Goal: Information Seeking & Learning: Learn about a topic

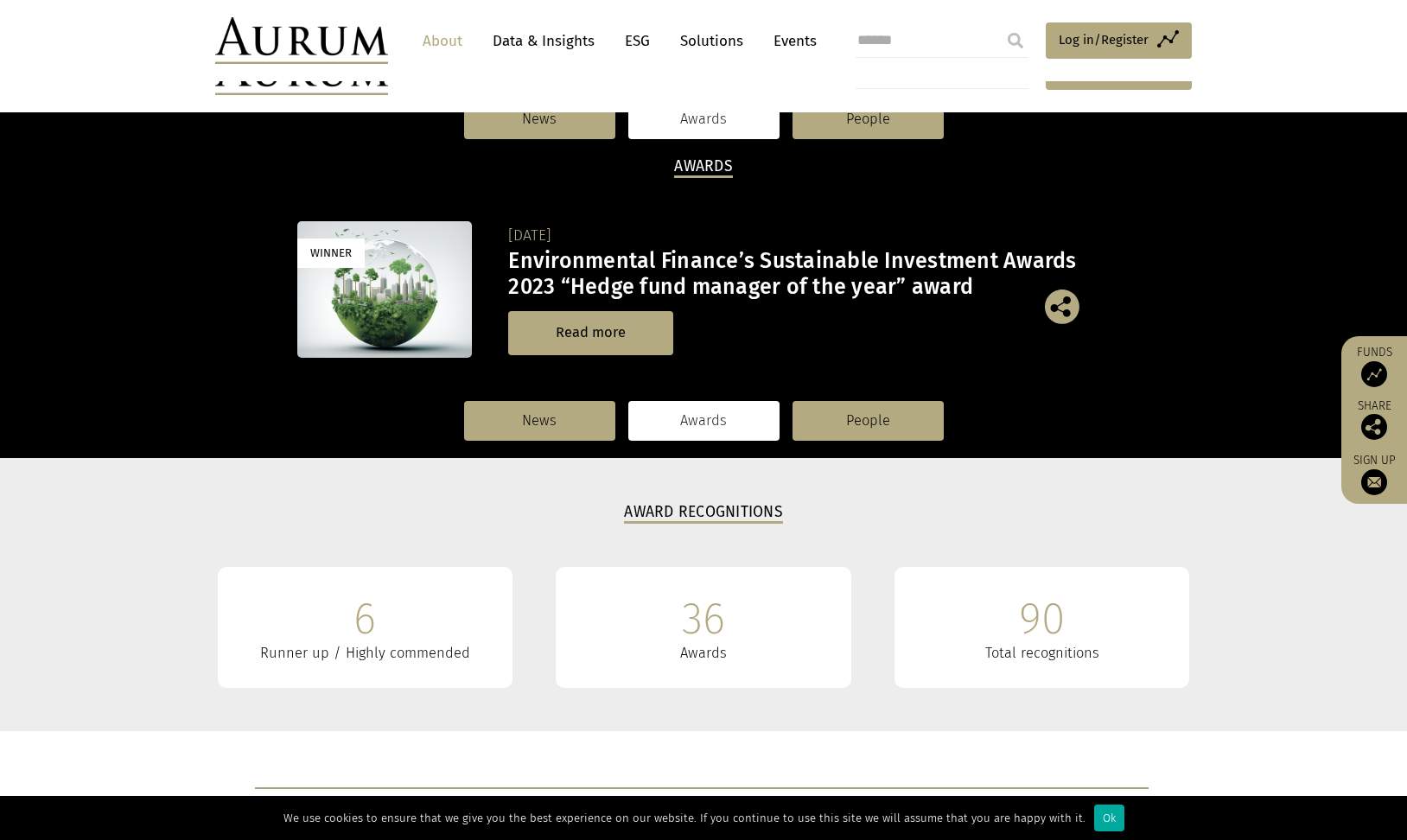
scroll to position [628, 0]
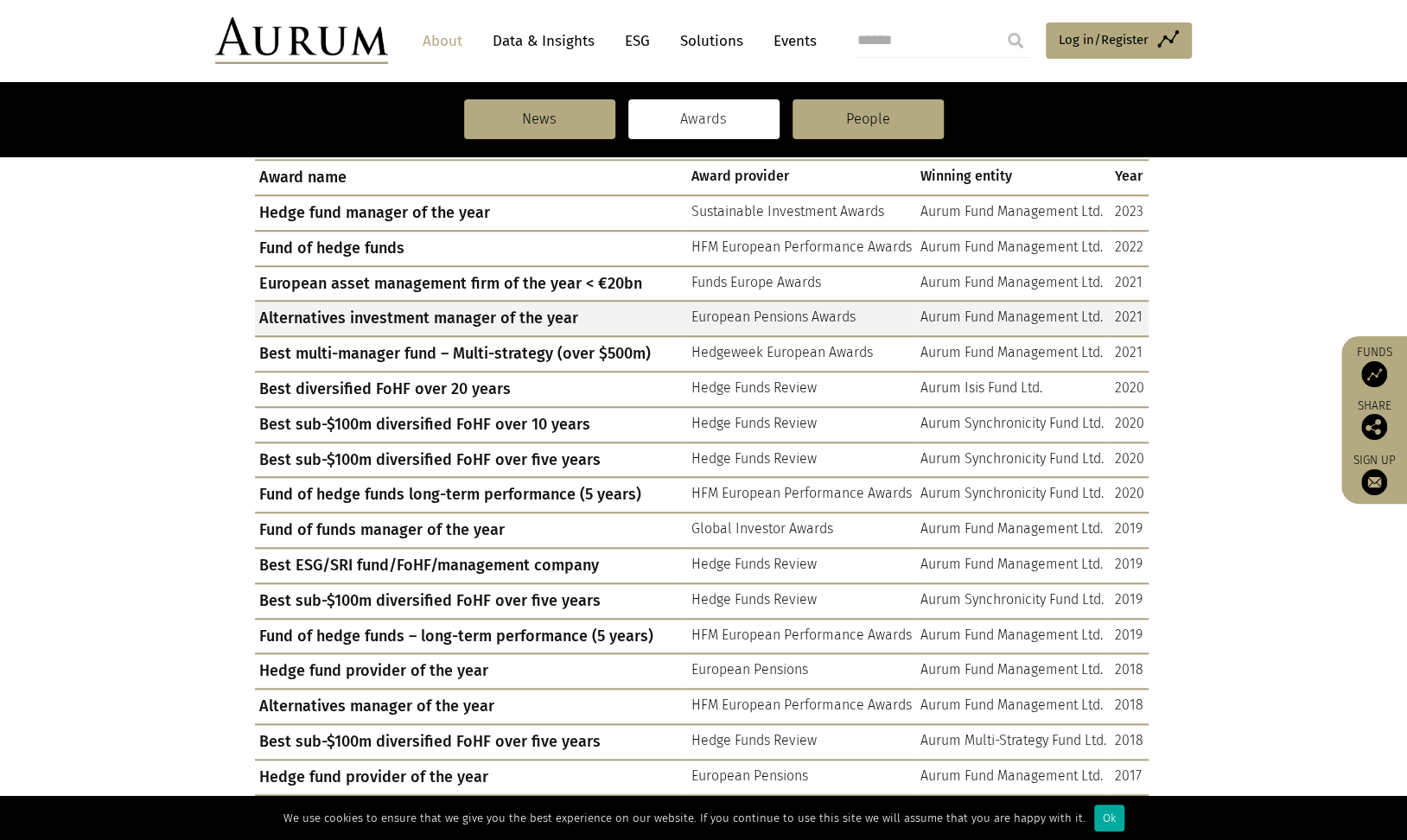
click at [816, 311] on td "European Pensions Awards" at bounding box center [801, 318] width 229 height 35
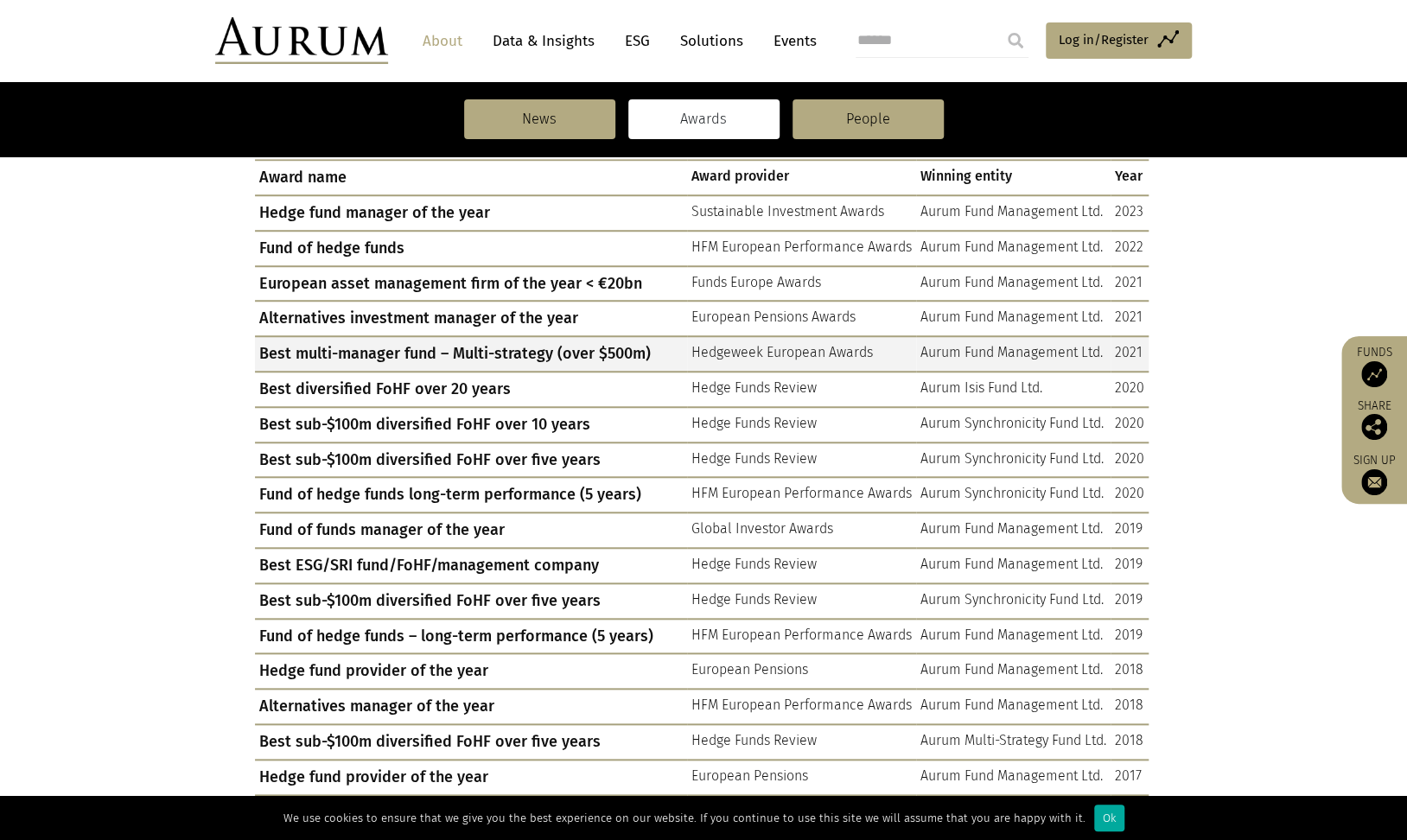
click at [797, 353] on td "Hedgeweek European Awards" at bounding box center [801, 353] width 229 height 35
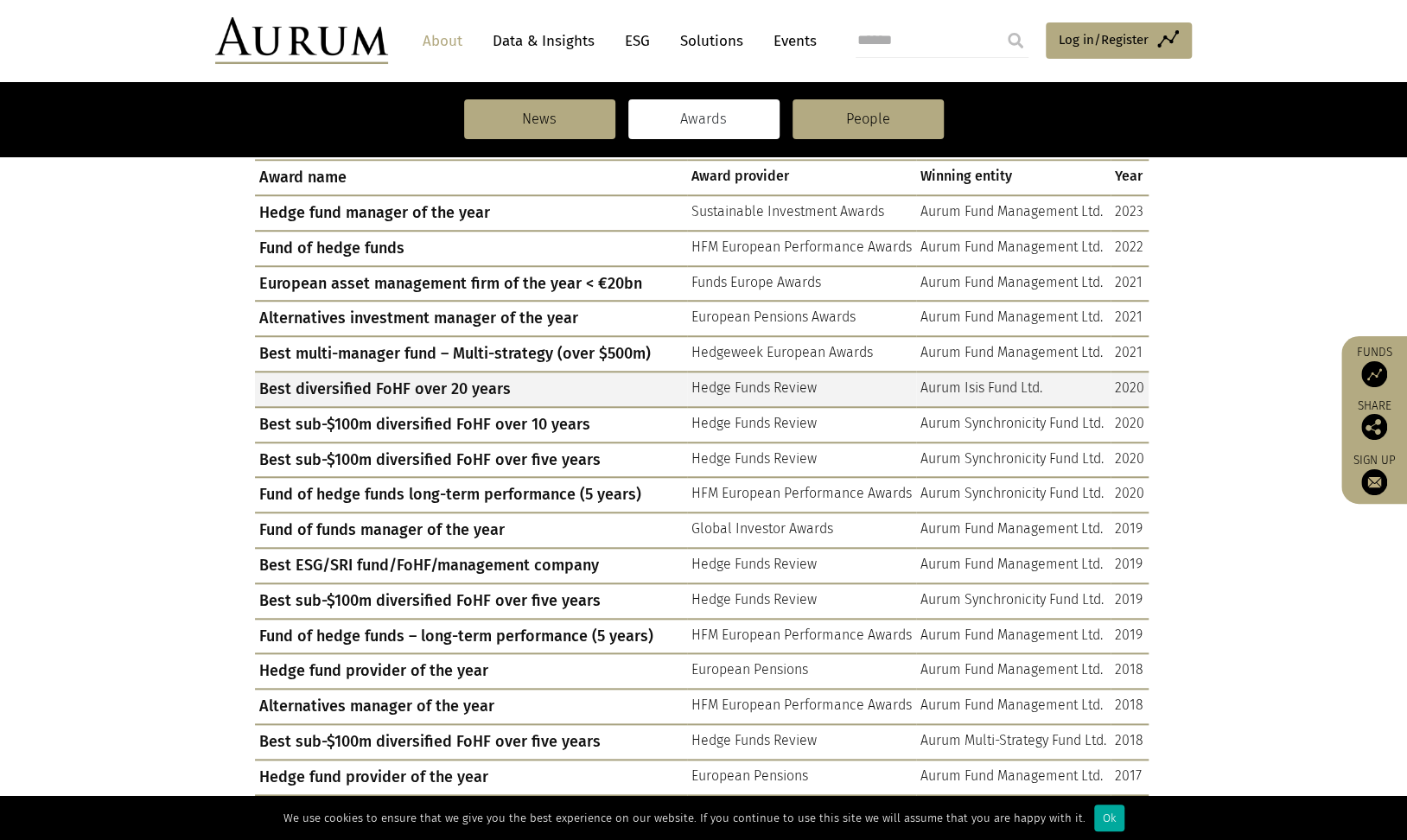
click at [793, 387] on td "Hedge Funds Review" at bounding box center [801, 389] width 229 height 35
drag, startPoint x: 792, startPoint y: 387, endPoint x: 722, endPoint y: 384, distance: 70.1
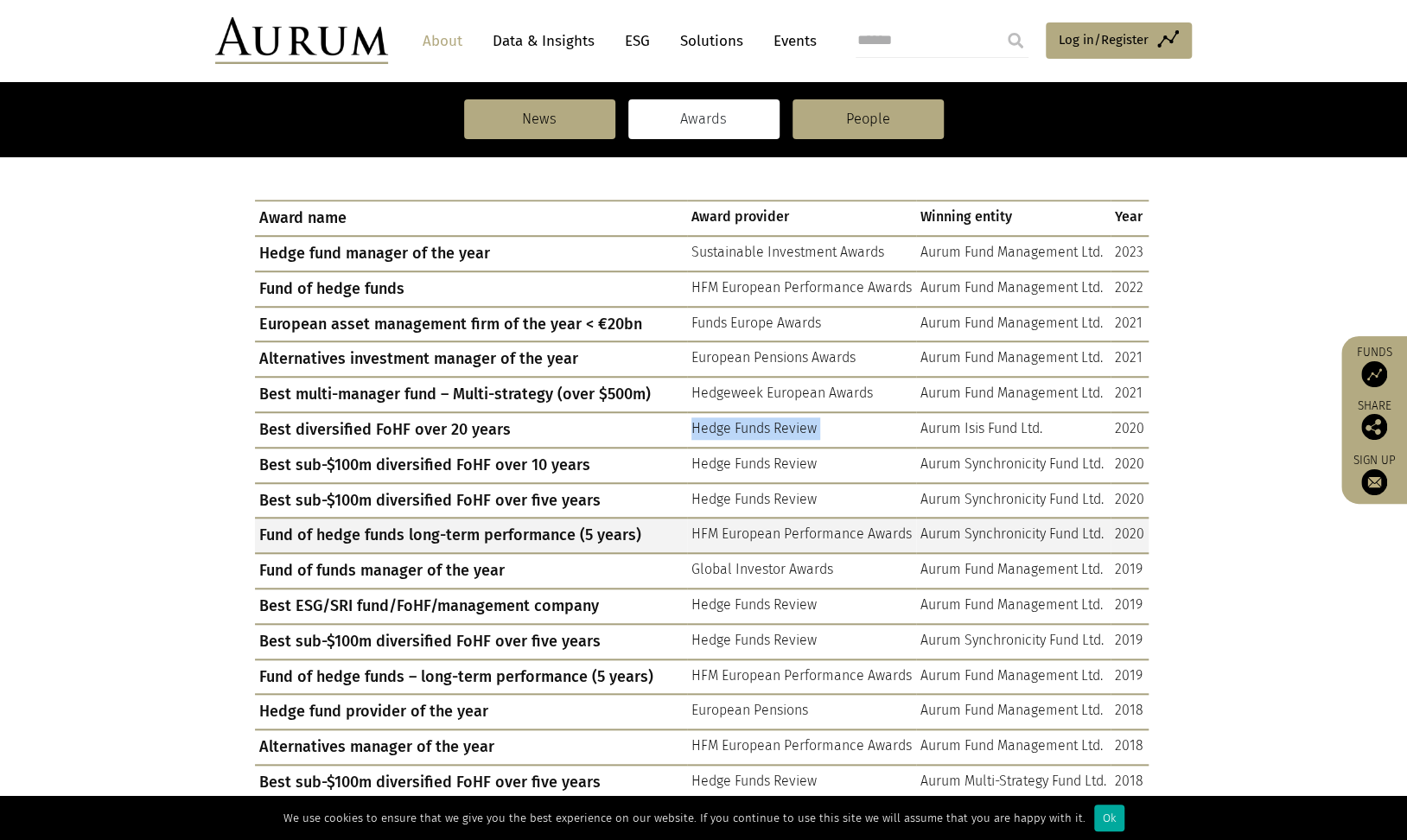
scroll to position [550, 0]
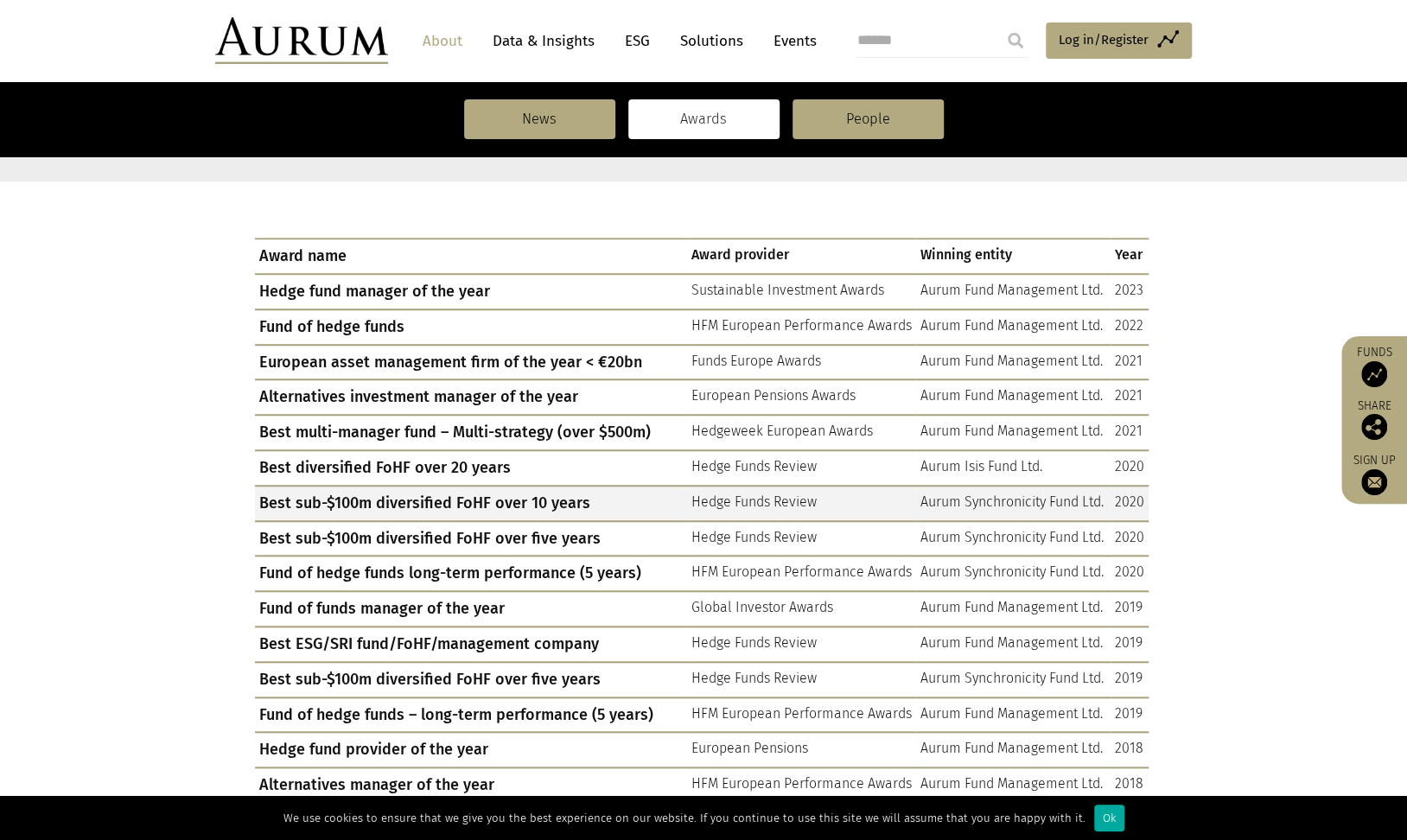
click at [790, 501] on td "Hedge Funds Review" at bounding box center [801, 503] width 229 height 35
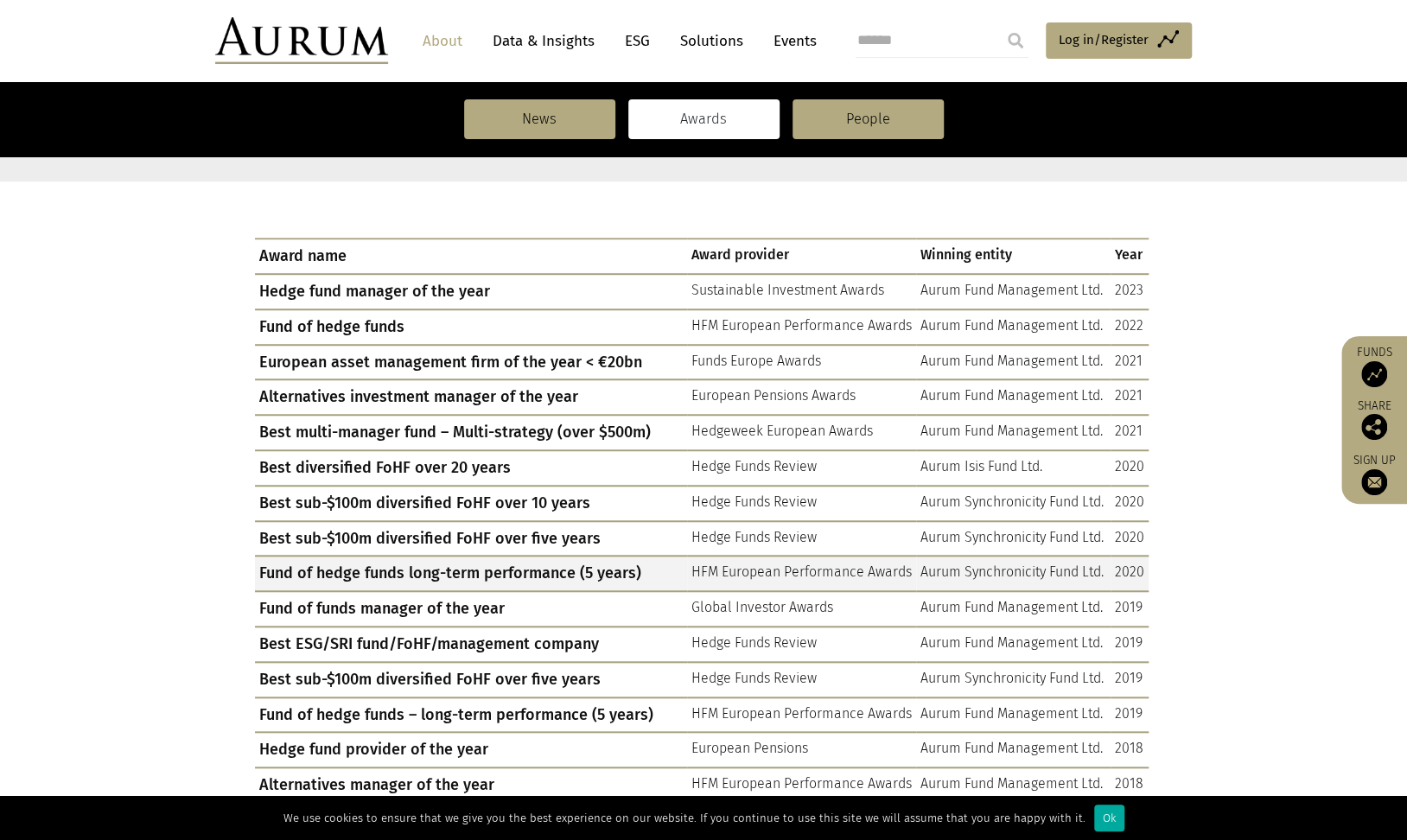
click at [810, 575] on td "HFM European Performance Awards" at bounding box center [801, 572] width 229 height 35
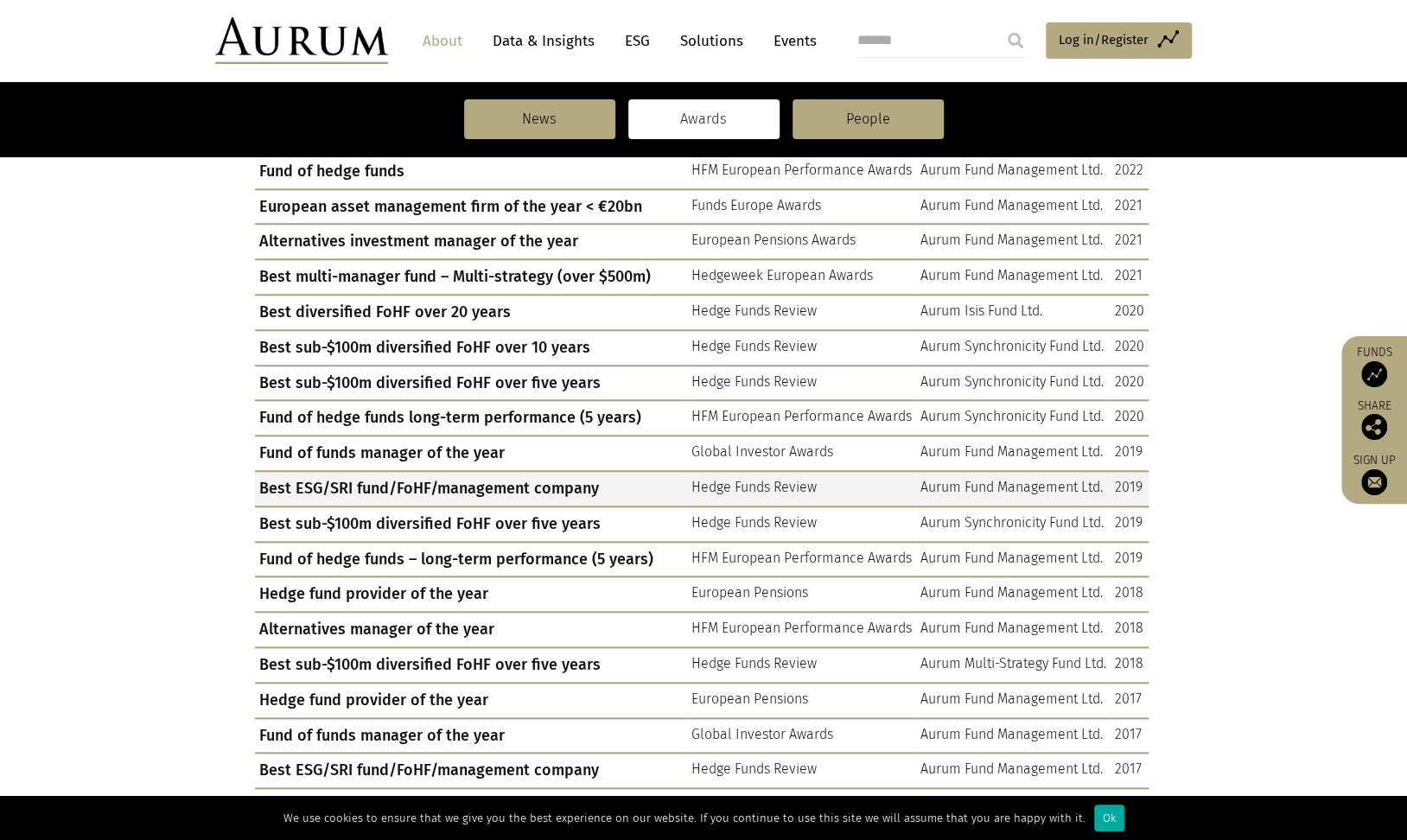
scroll to position [707, 0]
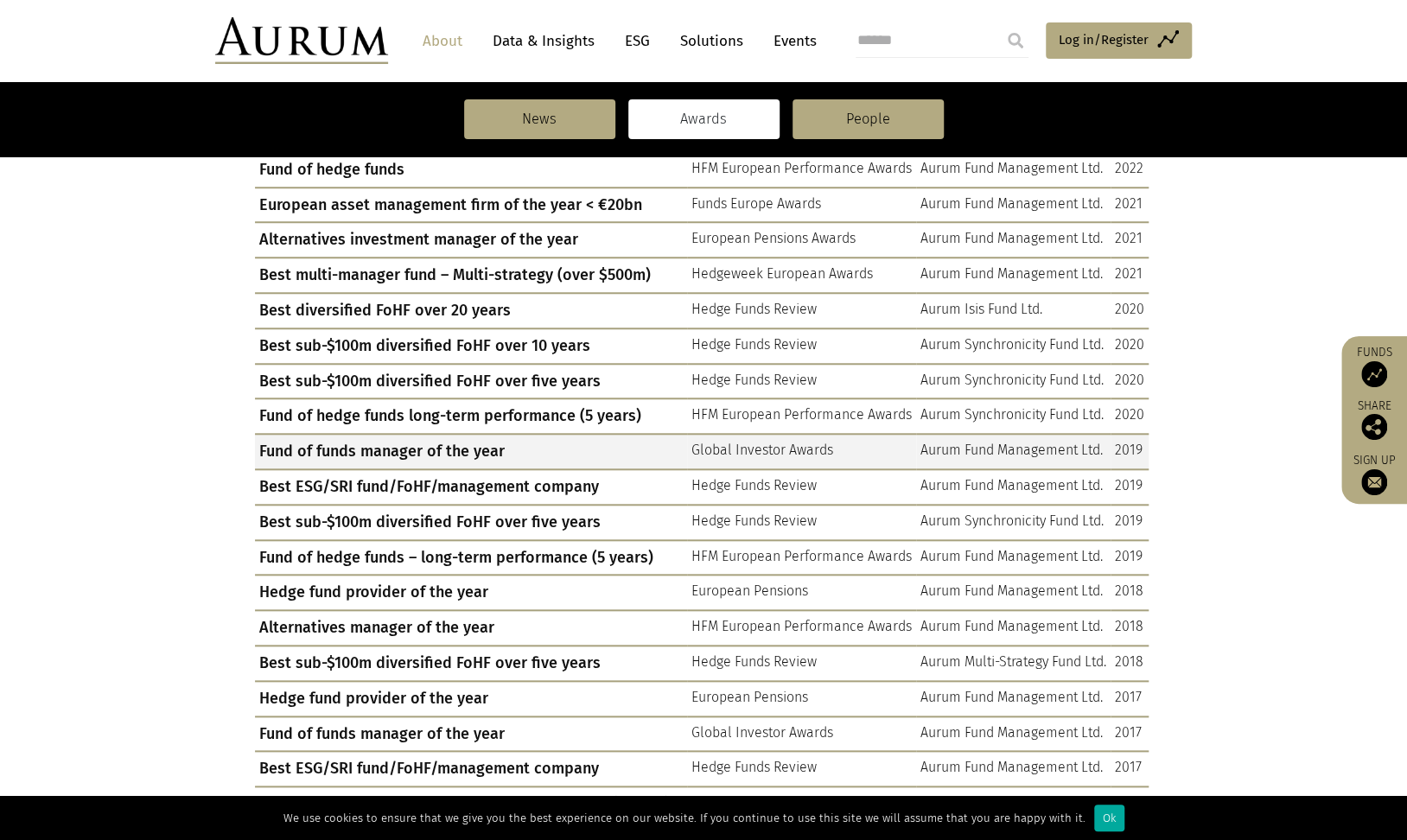
click at [775, 445] on td "Global Investor Awards" at bounding box center [801, 451] width 229 height 35
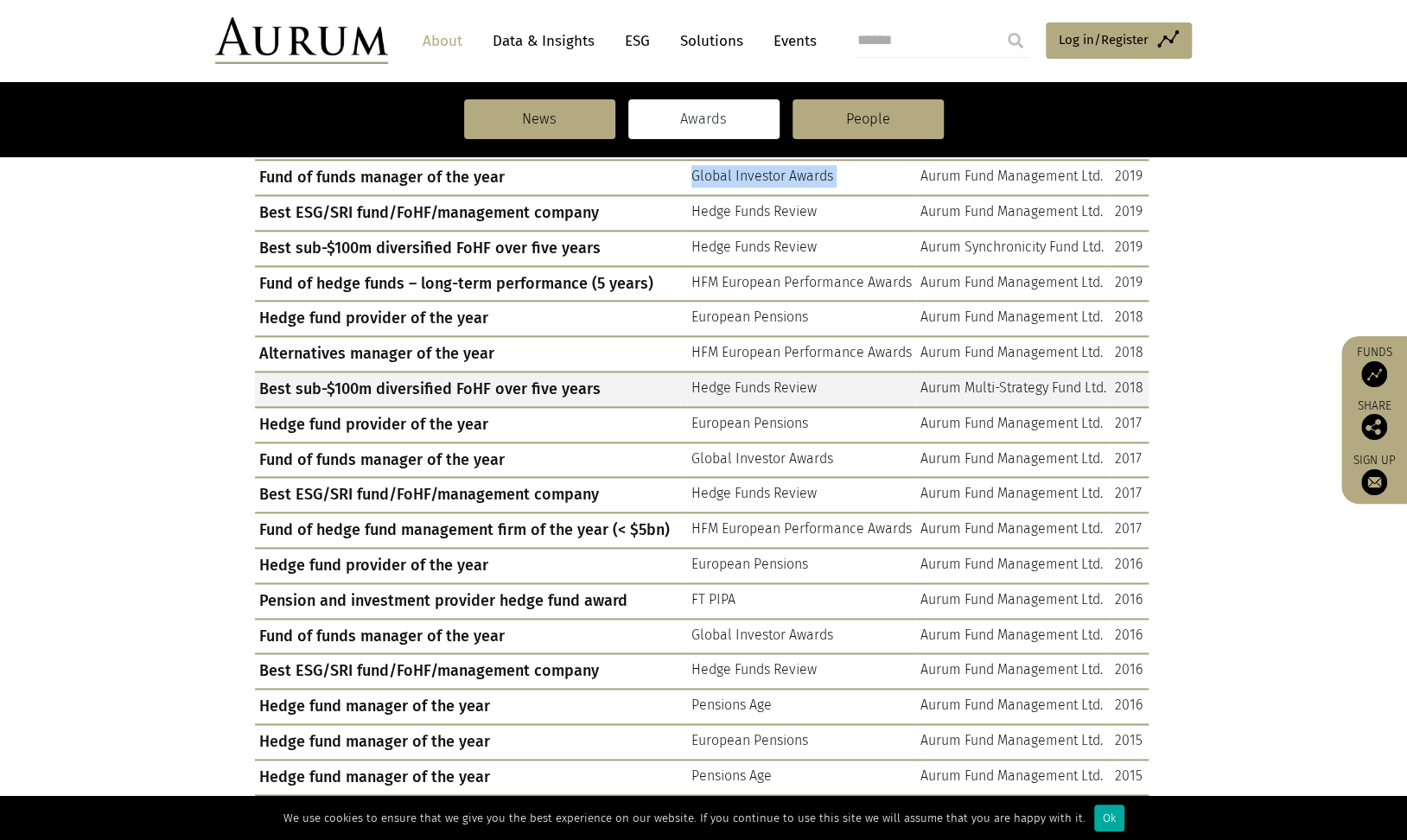
scroll to position [943, 0]
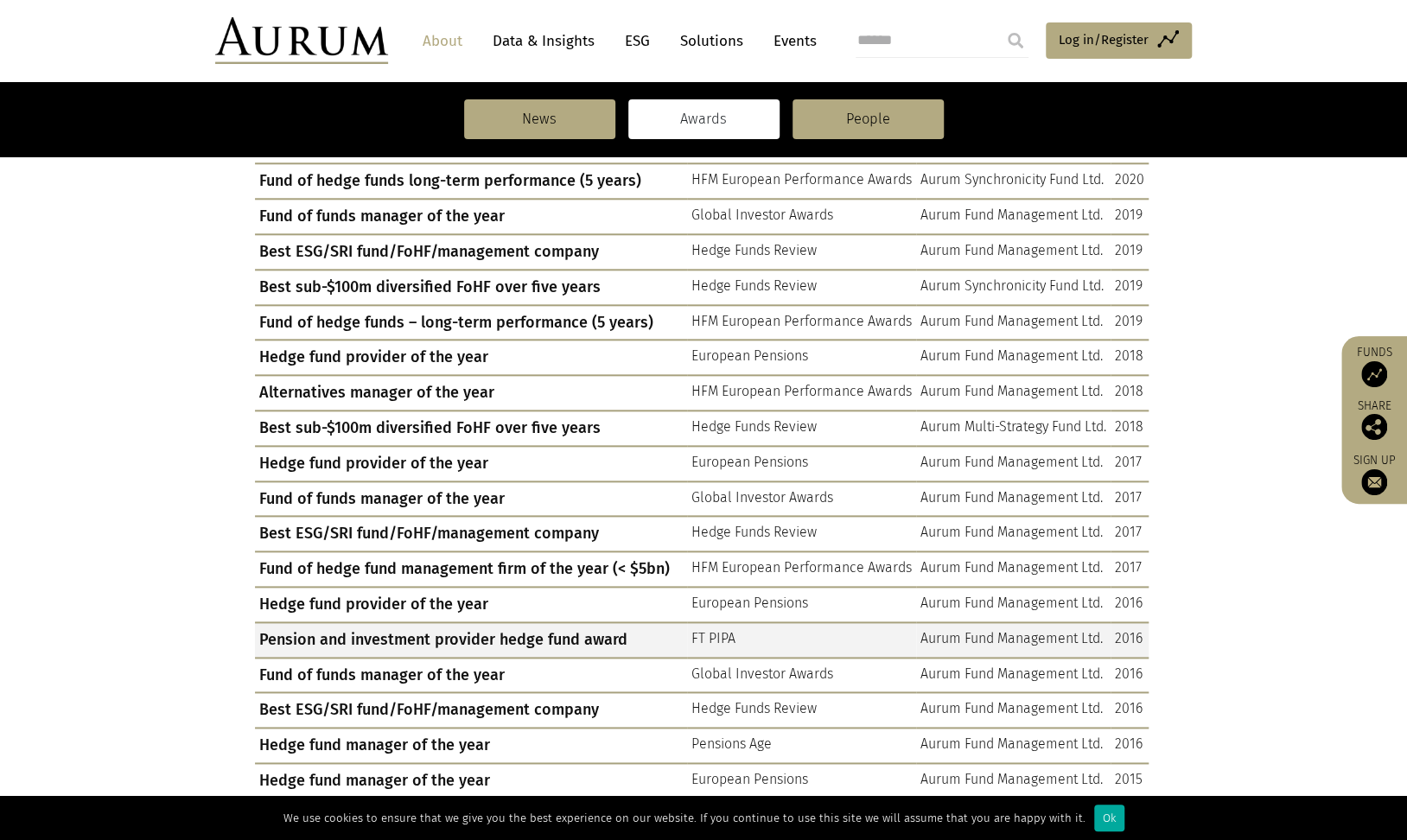
click at [724, 623] on td "FT PIPA" at bounding box center [801, 640] width 229 height 35
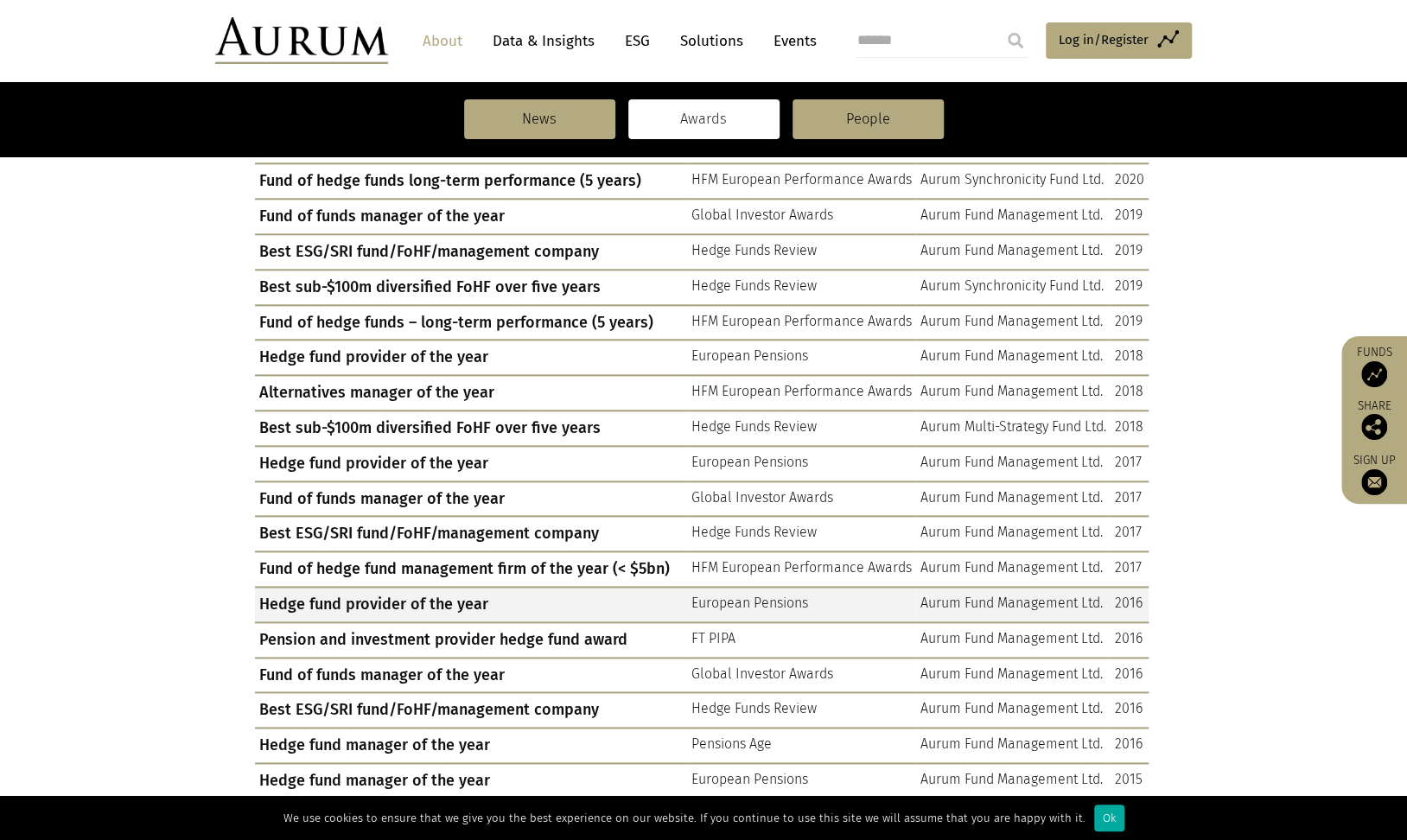
drag, startPoint x: 723, startPoint y: 621, endPoint x: 760, endPoint y: 595, distance: 45.2
click at [760, 595] on td "European Pensions" at bounding box center [801, 604] width 229 height 35
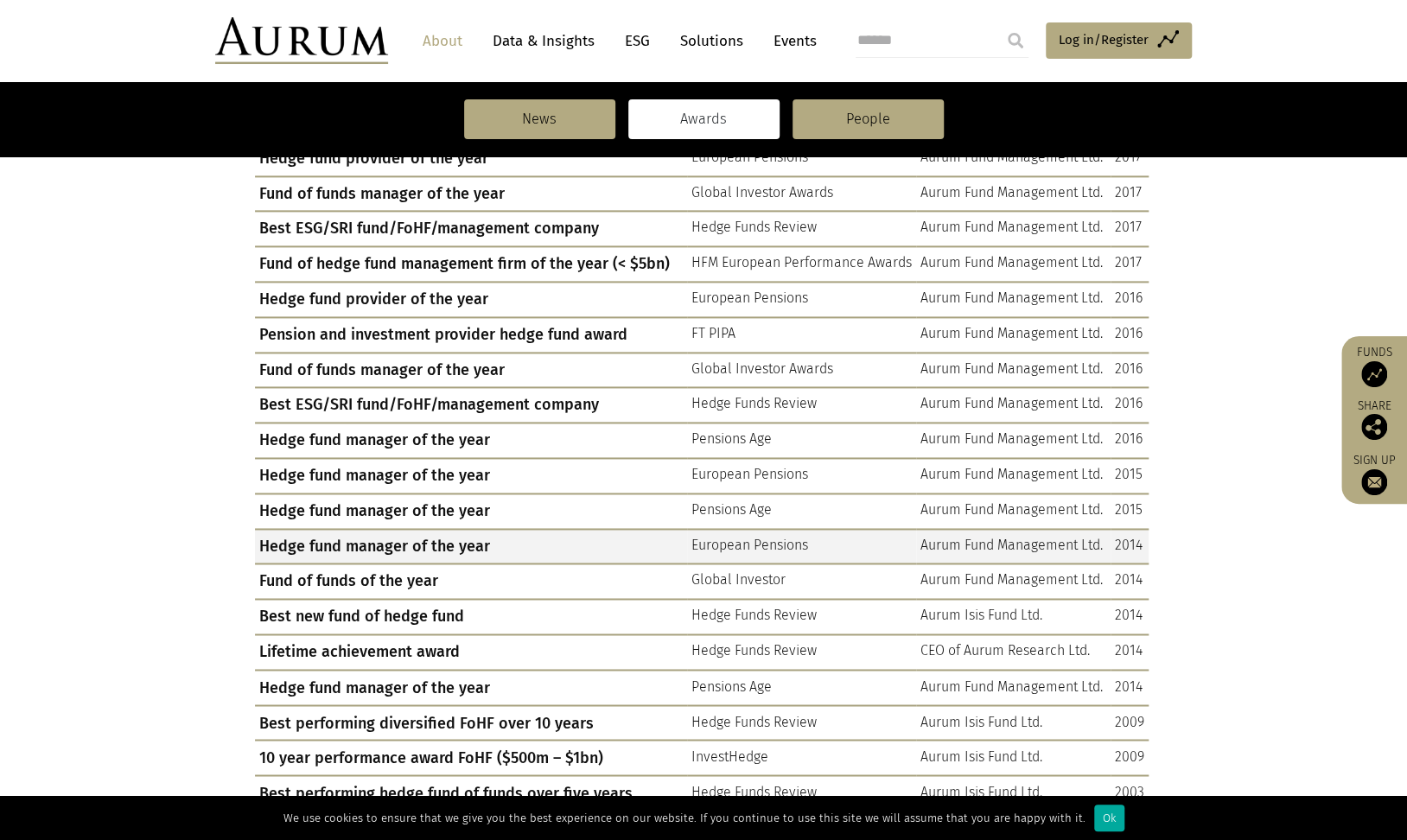
scroll to position [1257, 0]
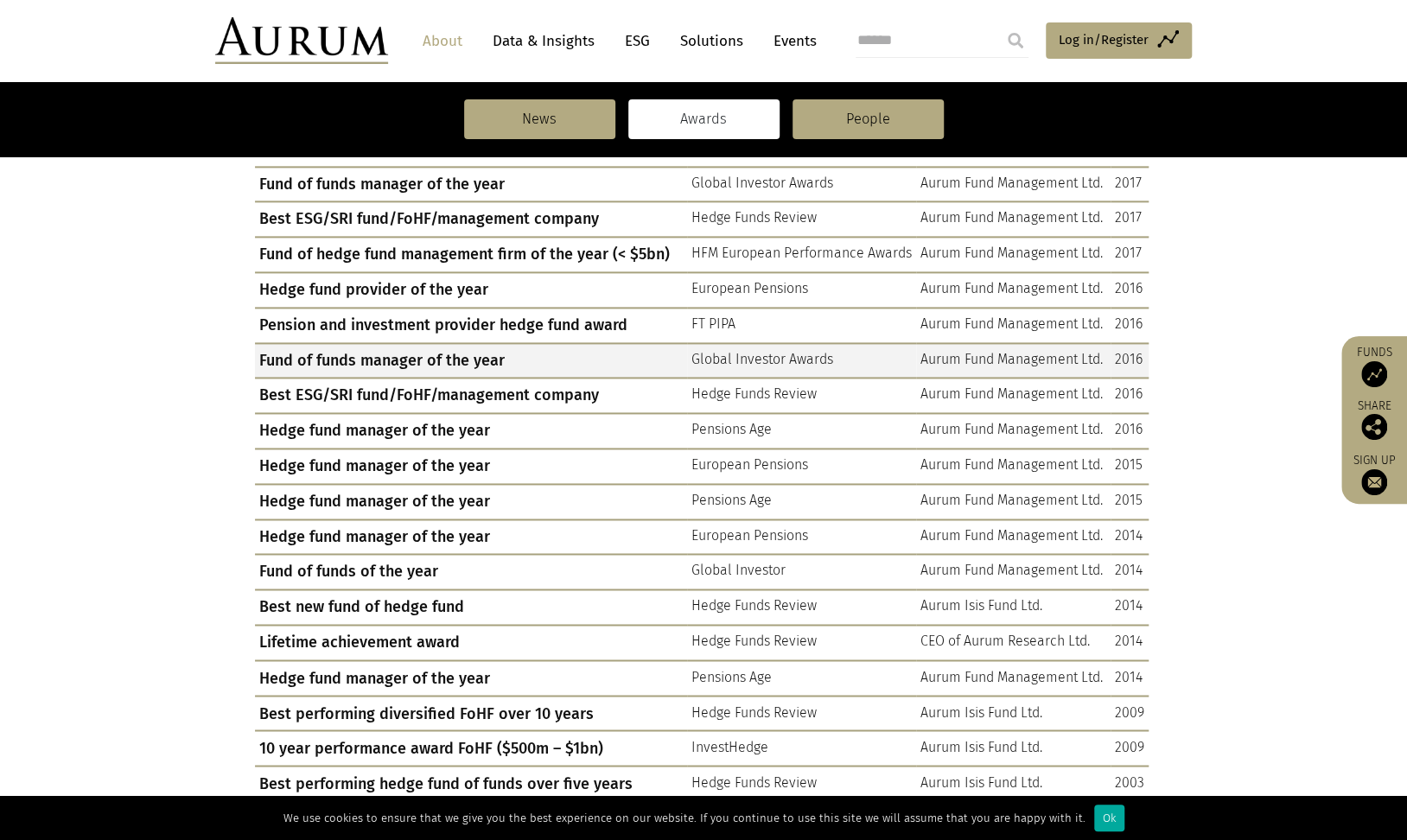
click at [762, 346] on td "Global Investor Awards" at bounding box center [801, 360] width 229 height 35
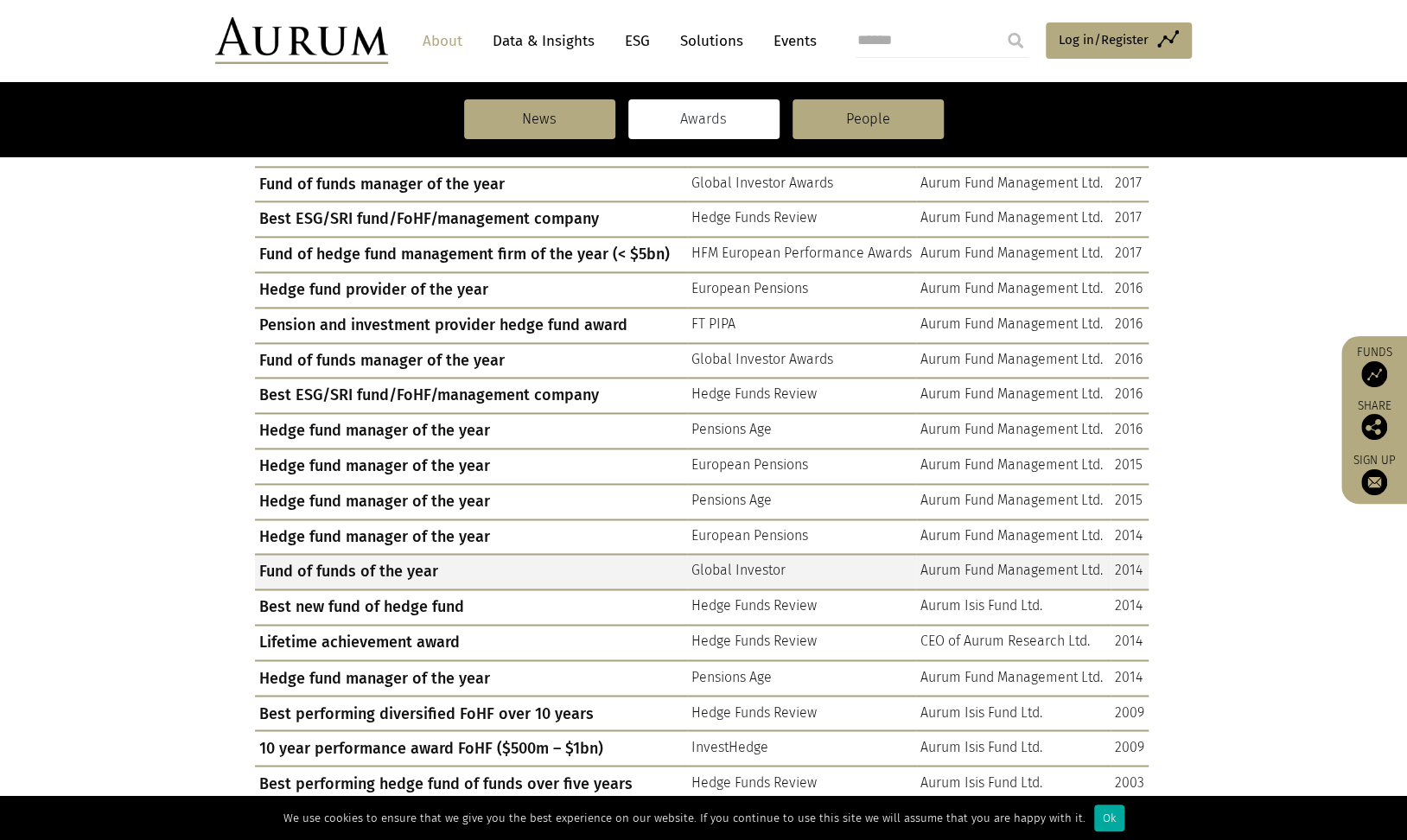
click at [736, 558] on td "Global Investor" at bounding box center [801, 571] width 229 height 35
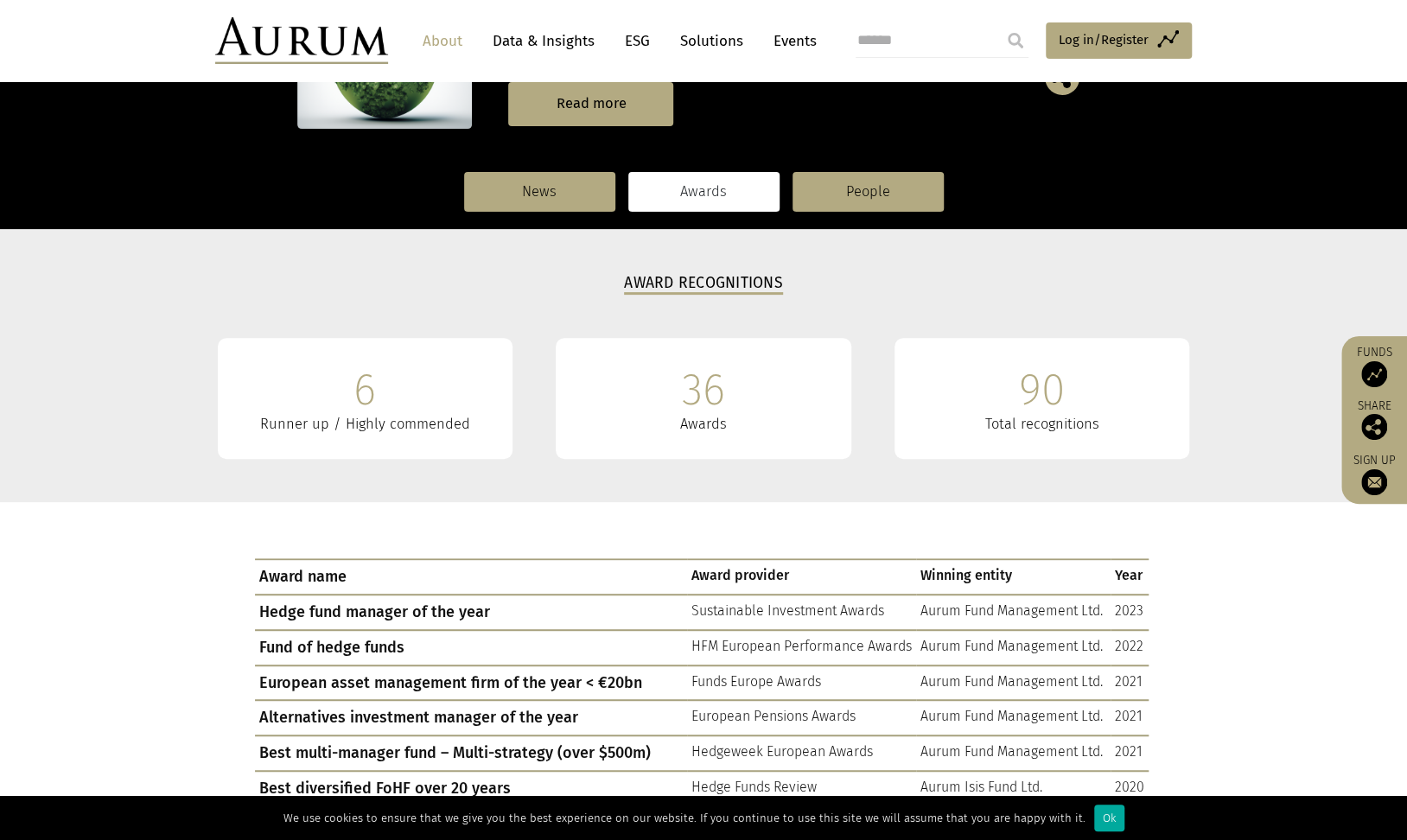
scroll to position [0, 0]
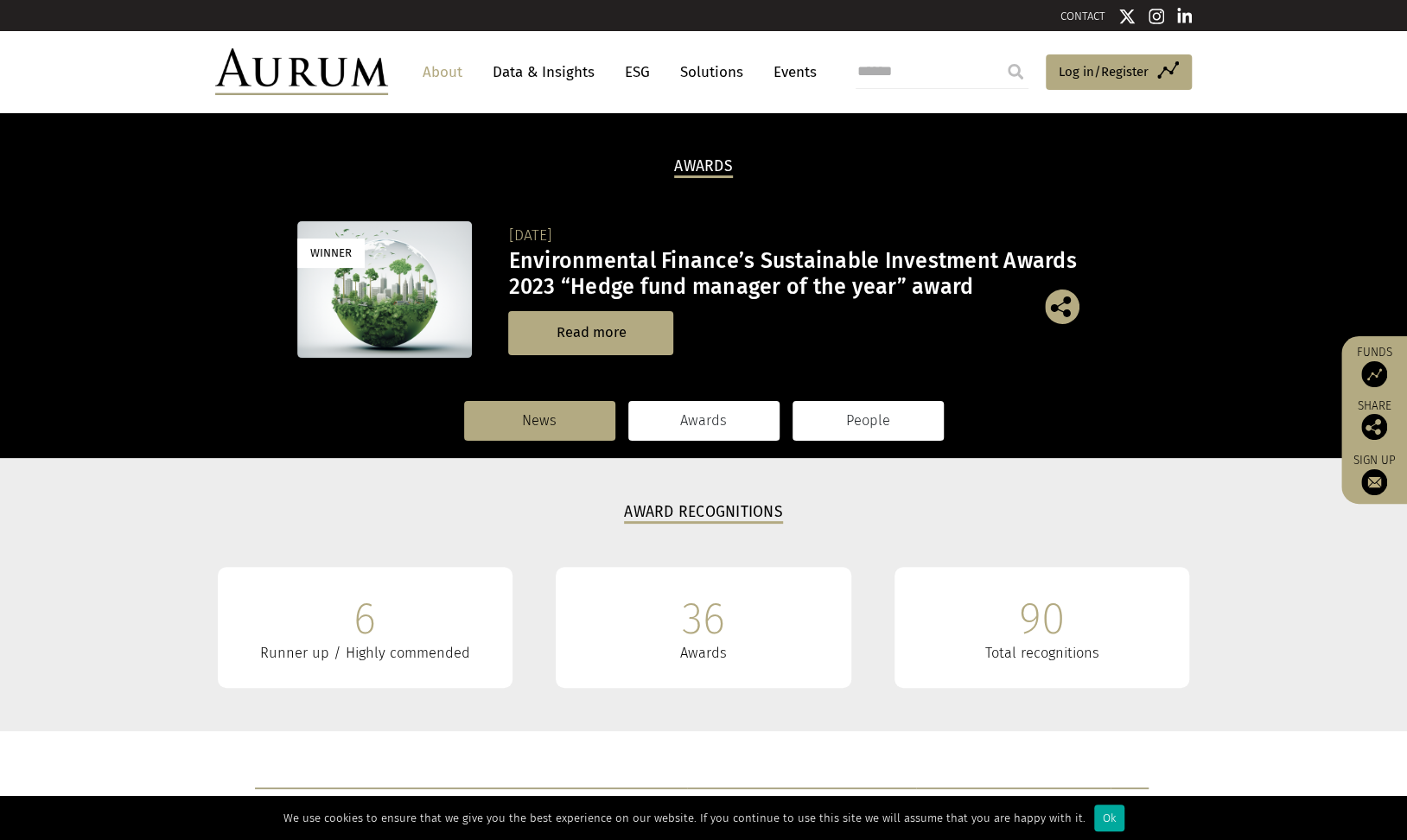
click at [859, 420] on link "People" at bounding box center [868, 420] width 151 height 40
